Goal: Download file/media

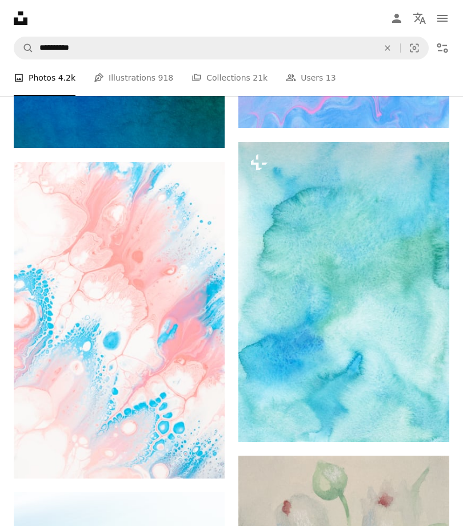
scroll to position [15314, 0]
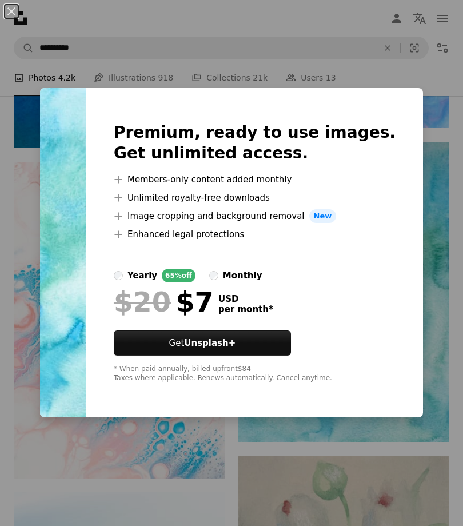
click at [68, 507] on div "An X shape Premium, ready to use images. Get unlimited access. A plus sign Memb…" at bounding box center [231, 263] width 463 height 526
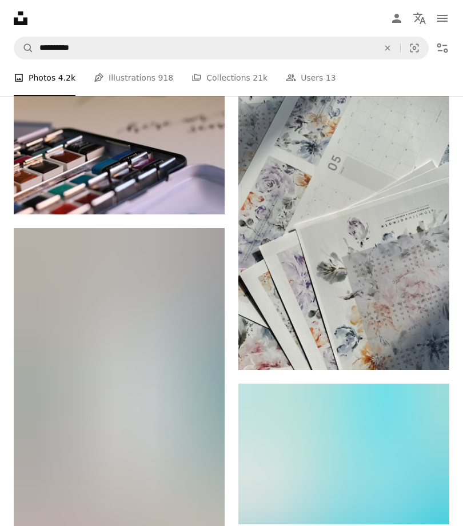
scroll to position [36177, 0]
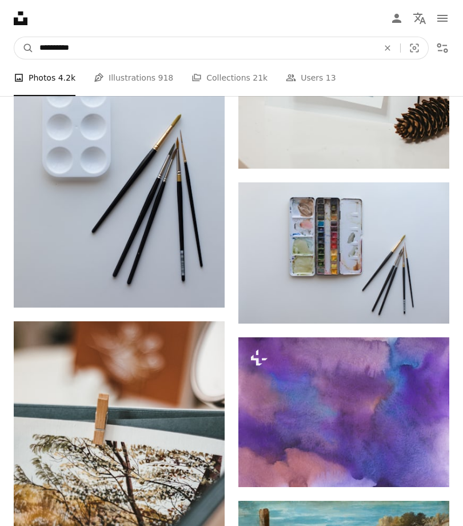
click at [48, 43] on input "**********" at bounding box center [204, 48] width 341 height 22
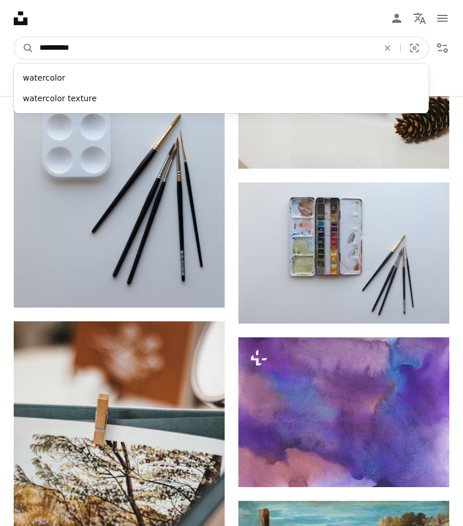
click at [101, 48] on input "**********" at bounding box center [204, 48] width 341 height 22
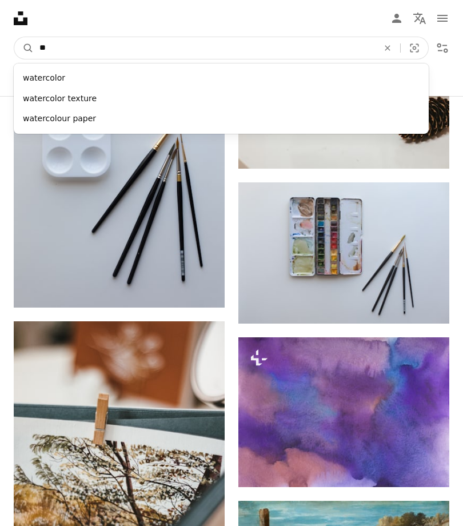
type input "*"
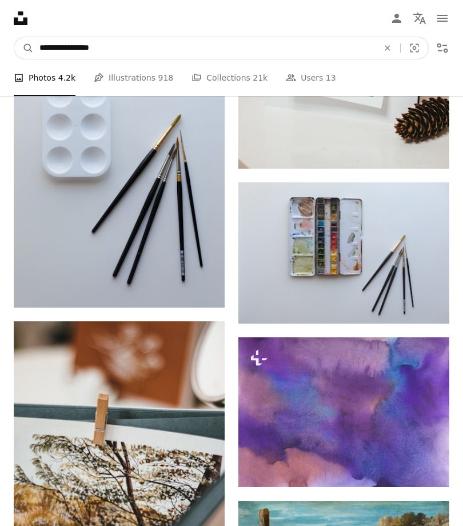
type input "**********"
click at [24, 48] on button "A magnifying glass" at bounding box center [23, 48] width 19 height 22
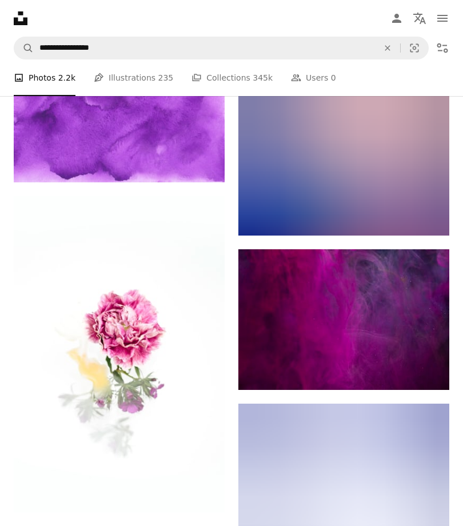
scroll to position [1974, 0]
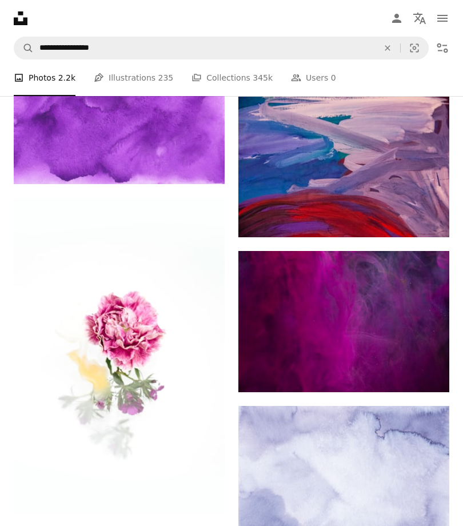
click at [431, 378] on icon "Arrow pointing down" at bounding box center [426, 371] width 9 height 14
click at [425, 367] on icon "Download" at bounding box center [426, 371] width 7 height 8
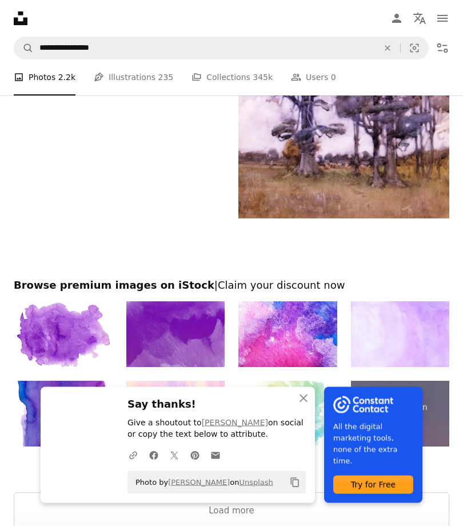
scroll to position [2608, 0]
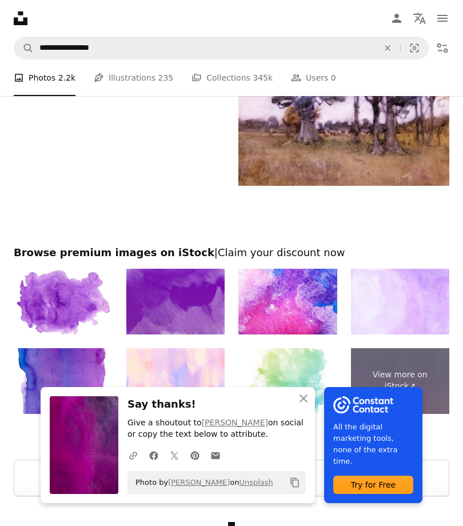
click at [299, 405] on icon "An X shape" at bounding box center [304, 399] width 14 height 14
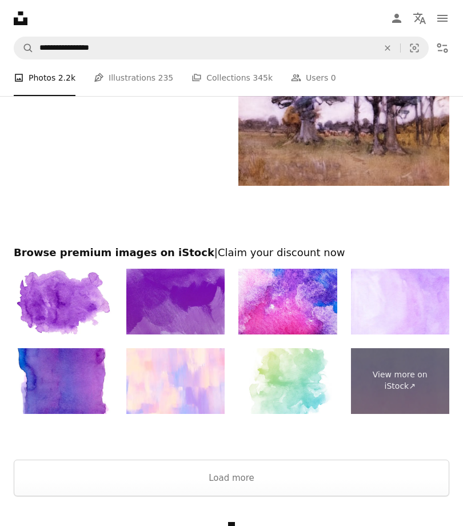
click at [327, 488] on button "Load more" at bounding box center [232, 478] width 436 height 37
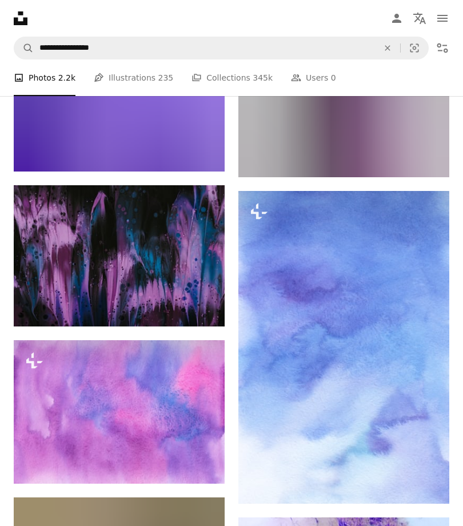
scroll to position [14636, 0]
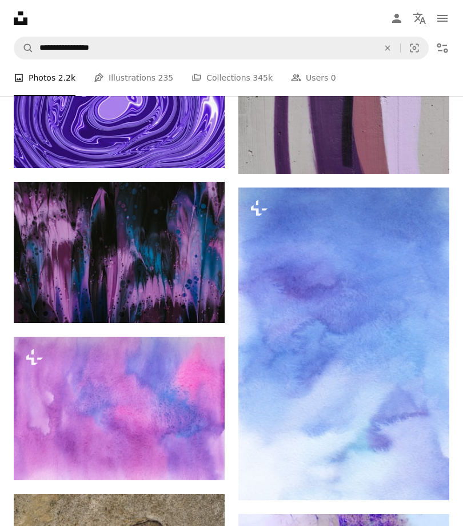
click at [179, 463] on button "A lock Download" at bounding box center [181, 460] width 64 height 18
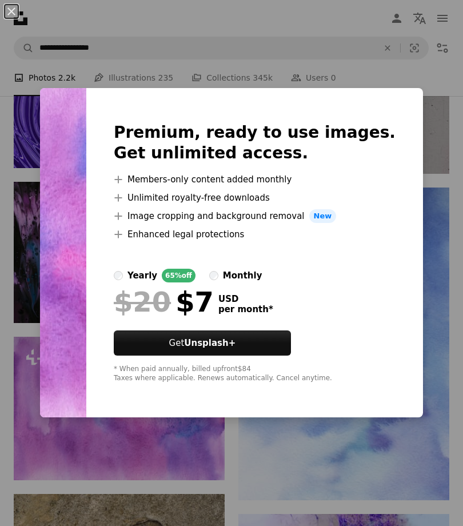
click at [85, 516] on div "An X shape Premium, ready to use images. Get unlimited access. A plus sign Memb…" at bounding box center [231, 263] width 463 height 526
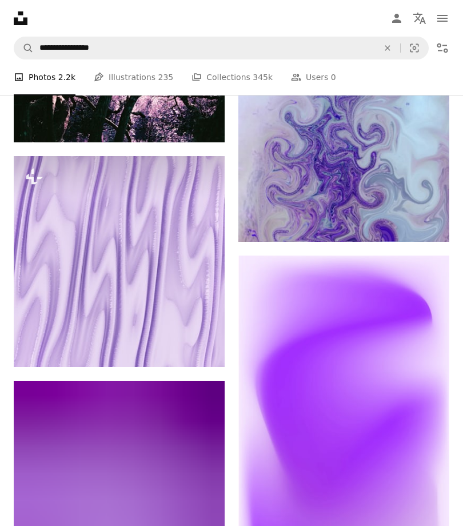
scroll to position [17371, 0]
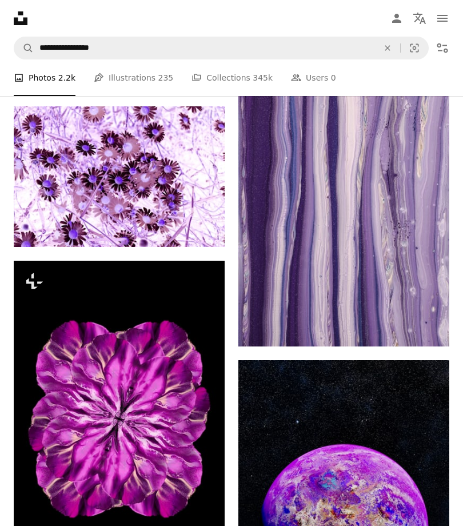
click at [444, 14] on icon "navigation menu" at bounding box center [443, 18] width 14 height 14
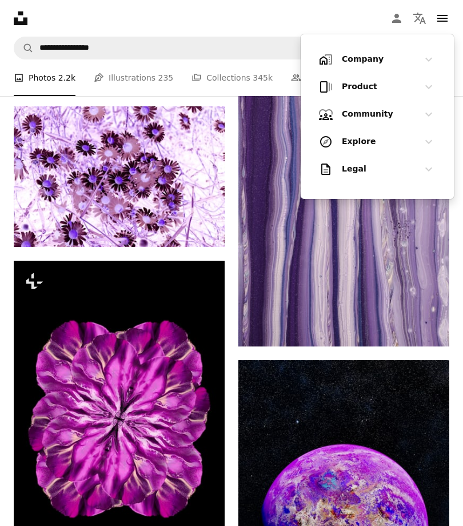
click at [152, 19] on nav "Unsplash logo Unsplash Home A photo Pen Tool A compass A stack of folders Downl…" at bounding box center [231, 18] width 463 height 37
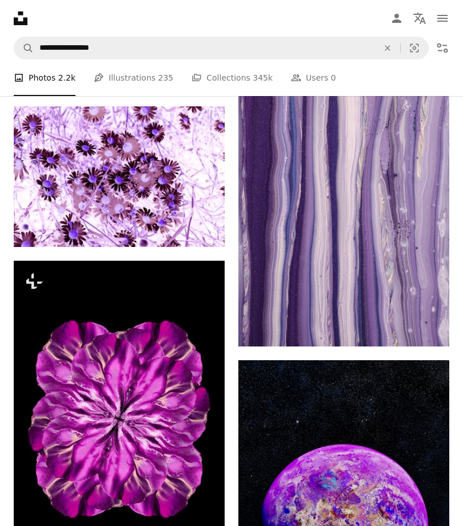
click at [399, 18] on icon "Person" at bounding box center [397, 18] width 14 height 14
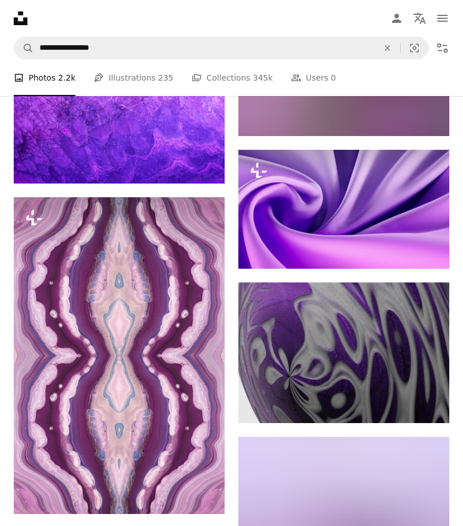
scroll to position [16654, 0]
